Goal: Information Seeking & Learning: Find specific fact

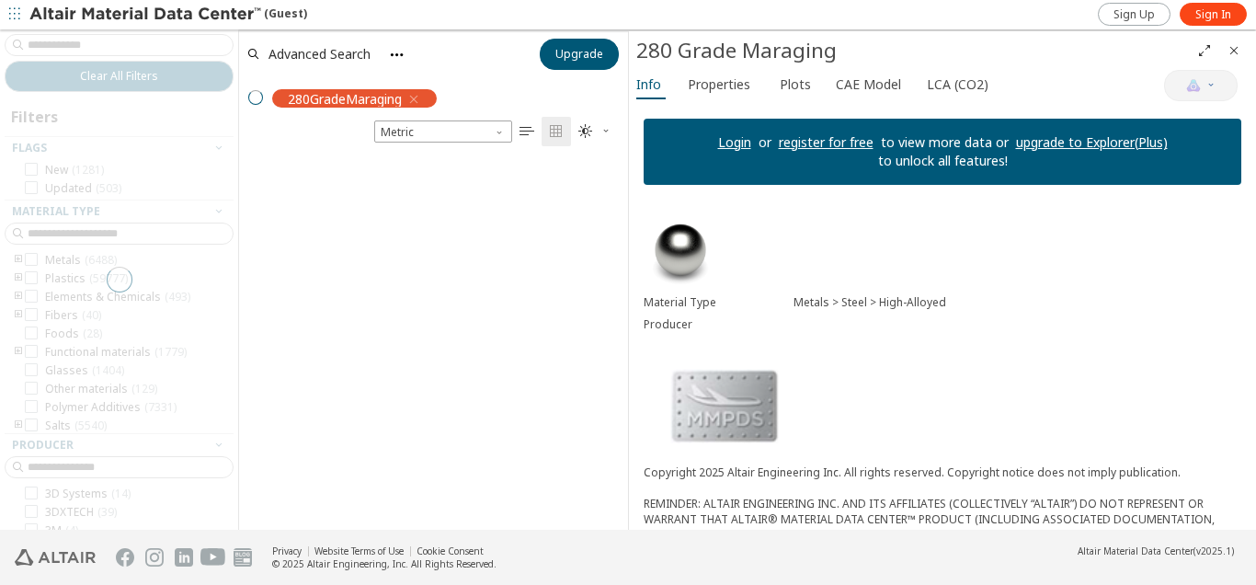
scroll to position [15, 15]
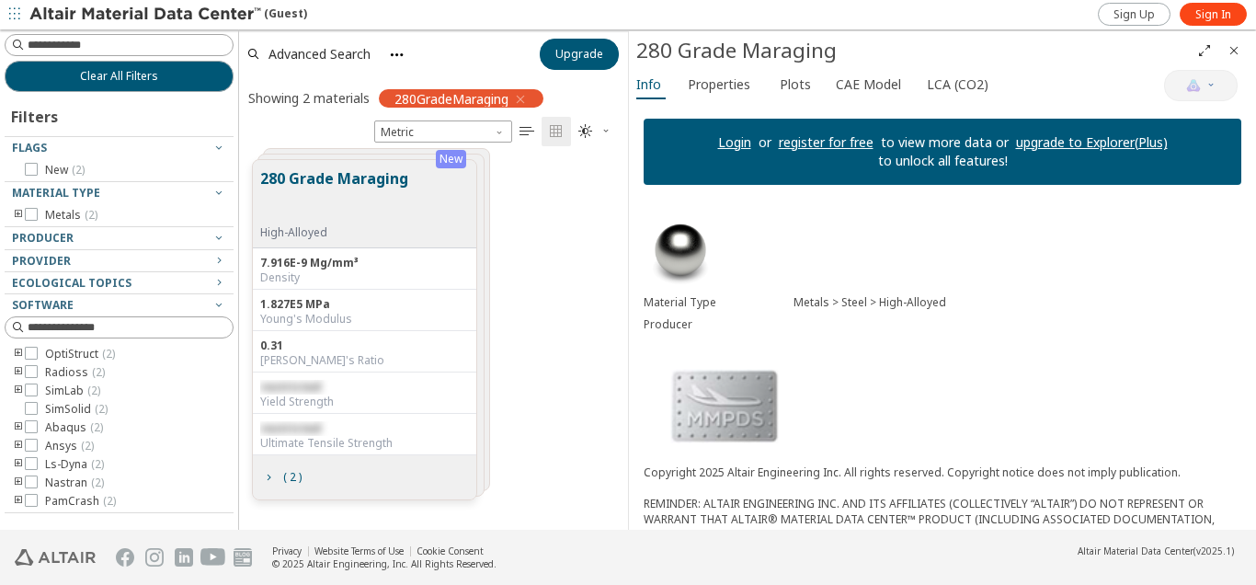
scroll to position [15, 15]
